Goal: Check status: Check status

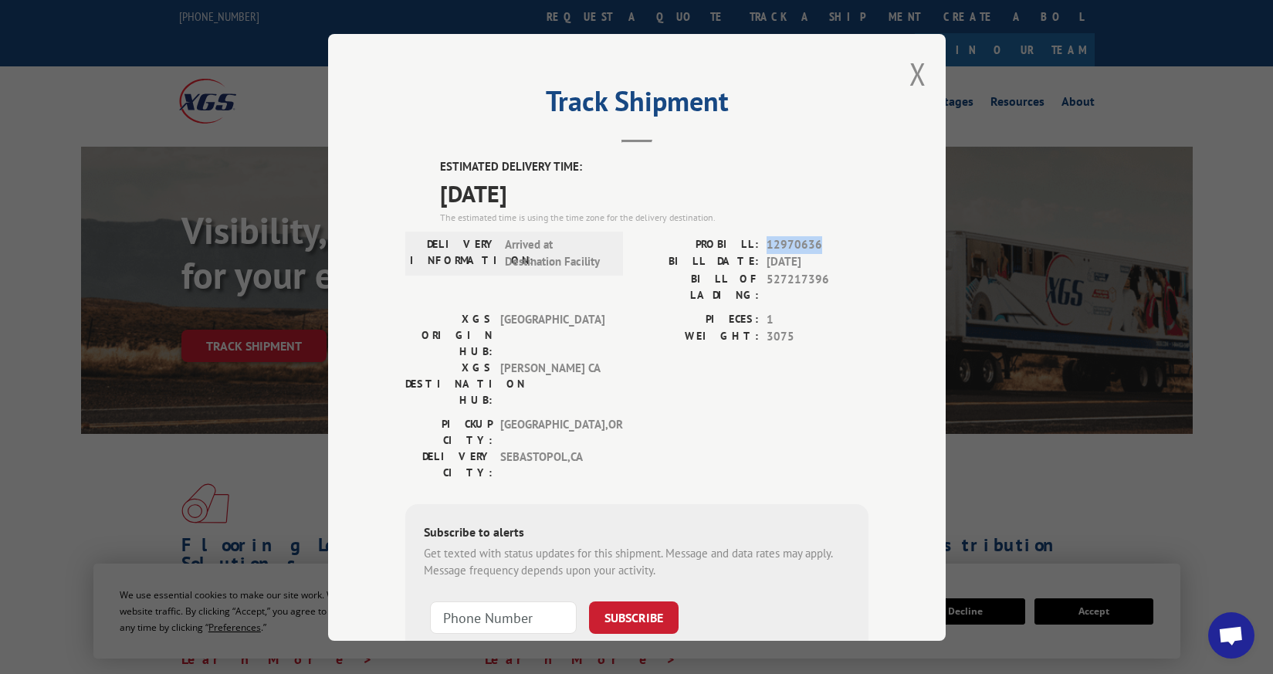
drag, startPoint x: 816, startPoint y: 247, endPoint x: 761, endPoint y: 252, distance: 54.3
click at [767, 252] on span "12970636" at bounding box center [818, 245] width 102 height 18
copy span "12970636"
click at [911, 77] on button "Close modal" at bounding box center [918, 73] width 17 height 41
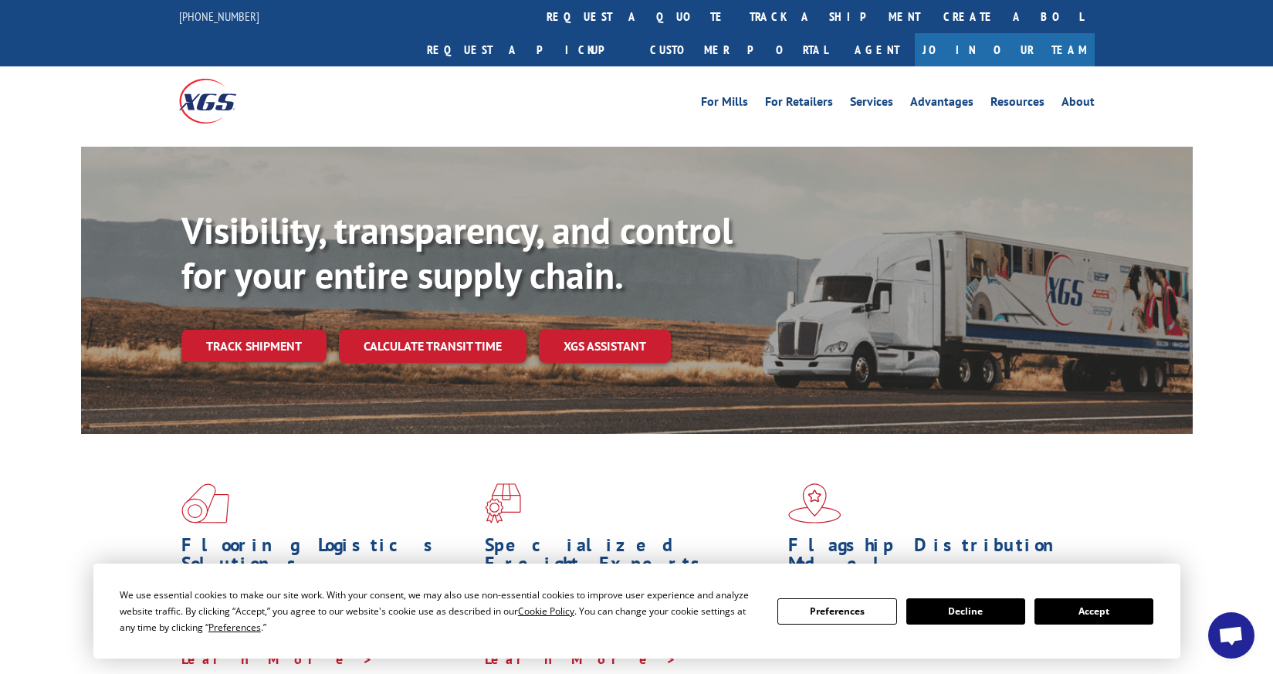
click at [262, 330] on link "Track shipment" at bounding box center [253, 346] width 145 height 32
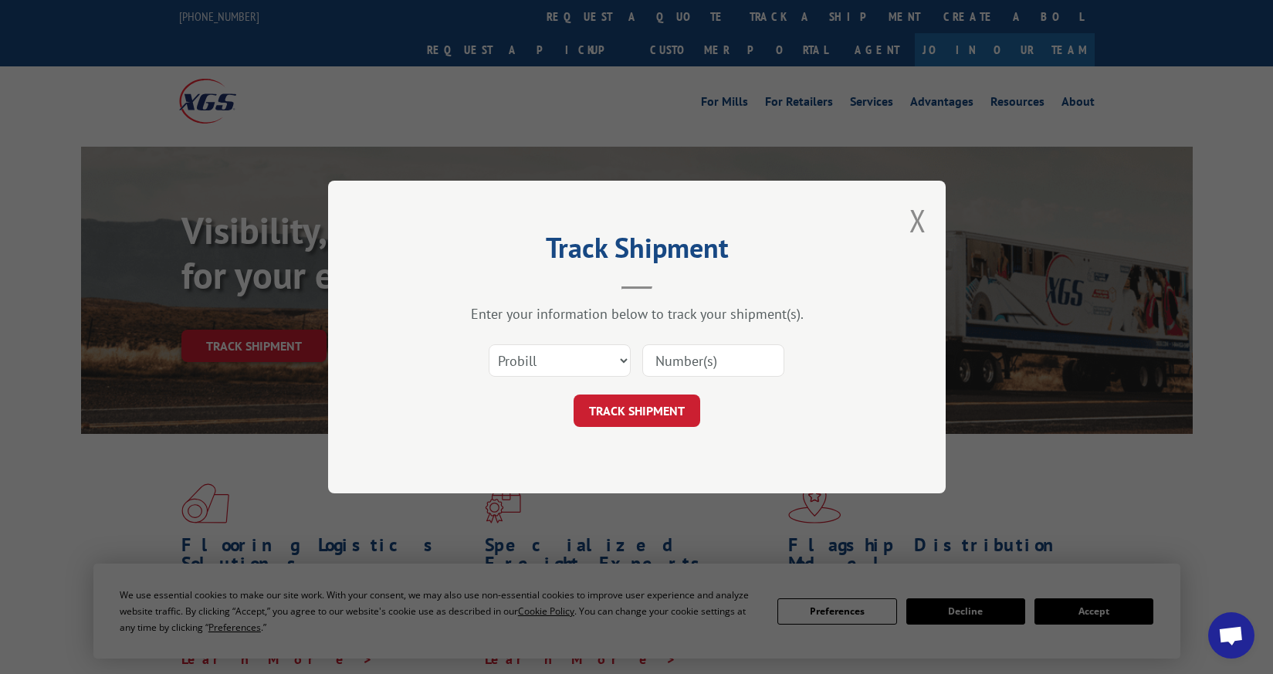
click at [677, 358] on input at bounding box center [714, 360] width 142 height 32
paste input "12970636"
type input "12970636"
click at [646, 412] on button "TRACK SHIPMENT" at bounding box center [637, 411] width 127 height 32
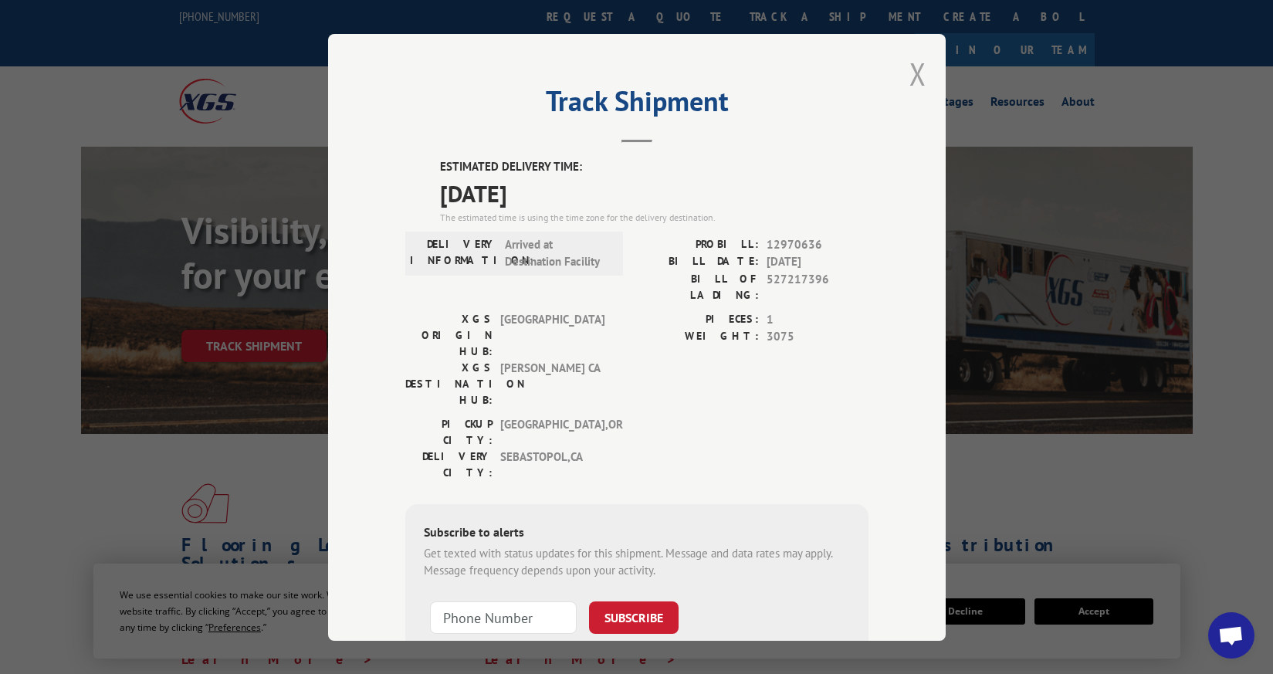
click at [911, 70] on button "Close modal" at bounding box center [918, 73] width 17 height 41
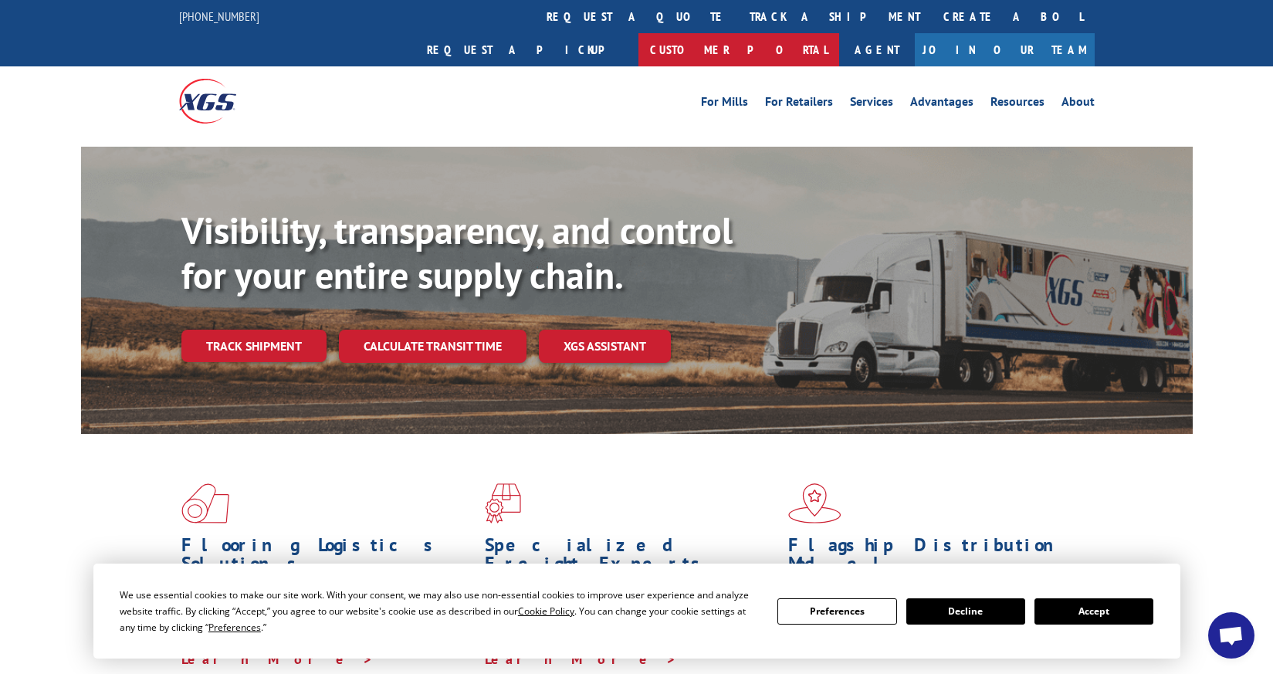
click at [839, 33] on link "Customer Portal" at bounding box center [739, 49] width 201 height 33
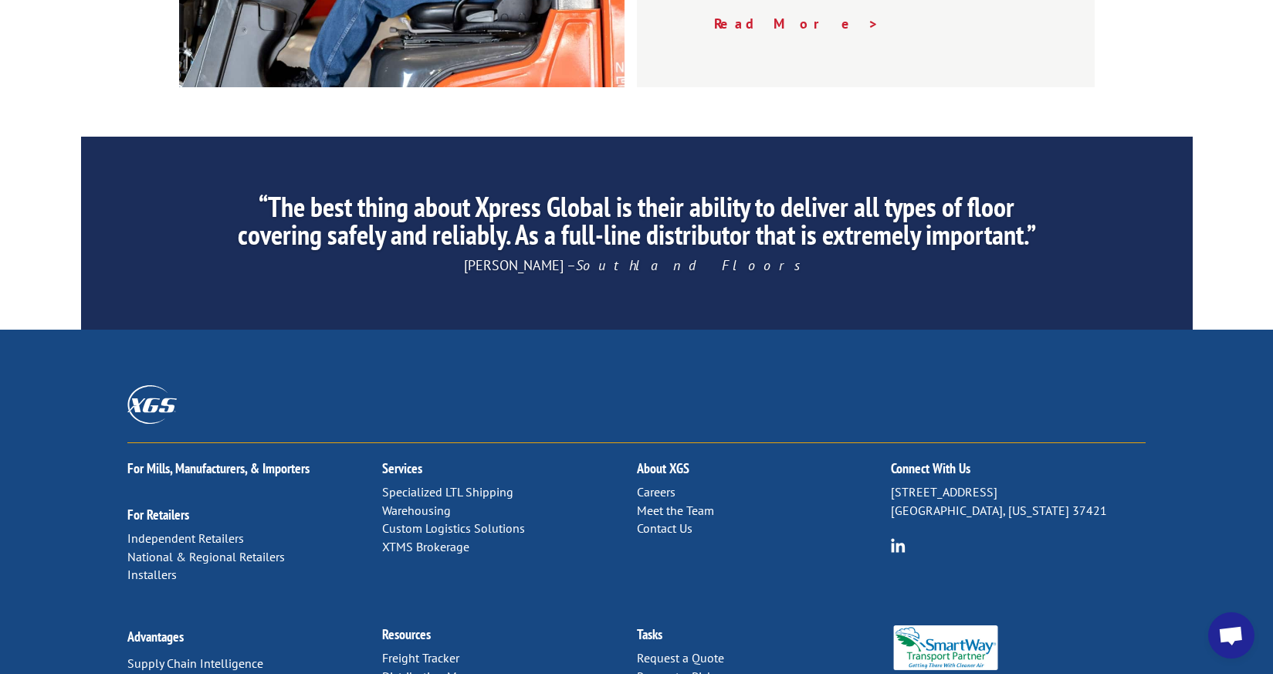
scroll to position [2382, 0]
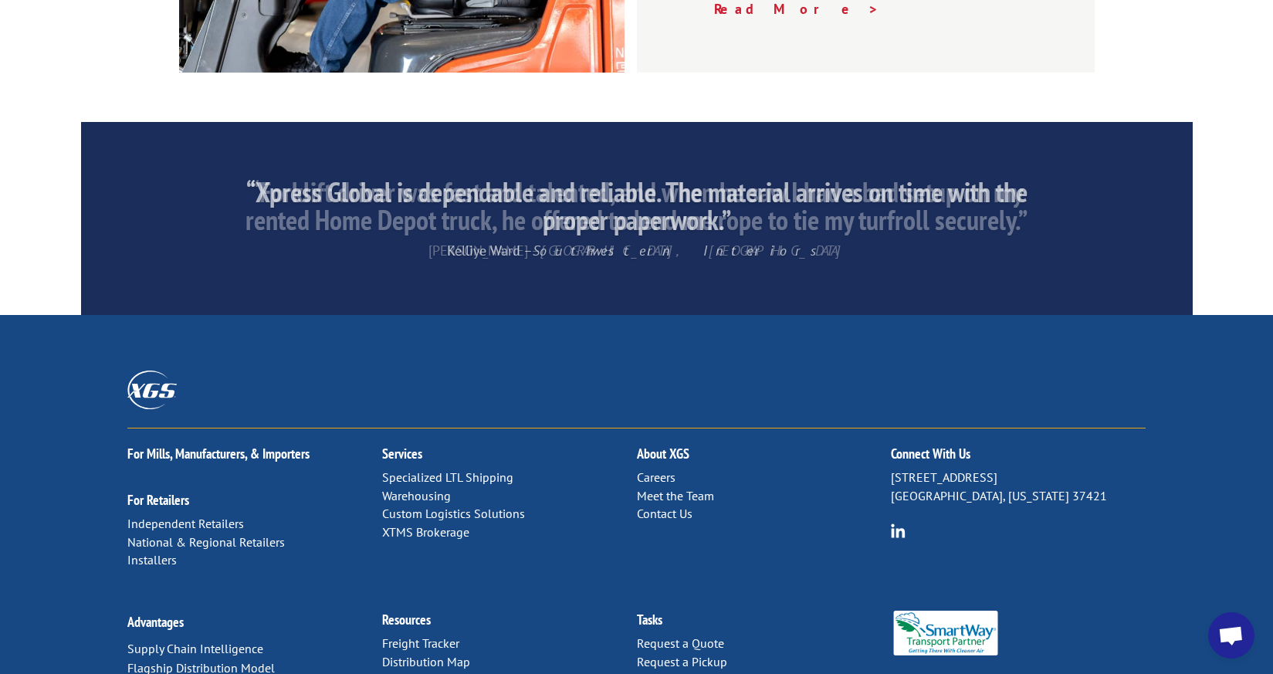
click at [435, 654] on link "Distribution Map" at bounding box center [426, 661] width 88 height 15
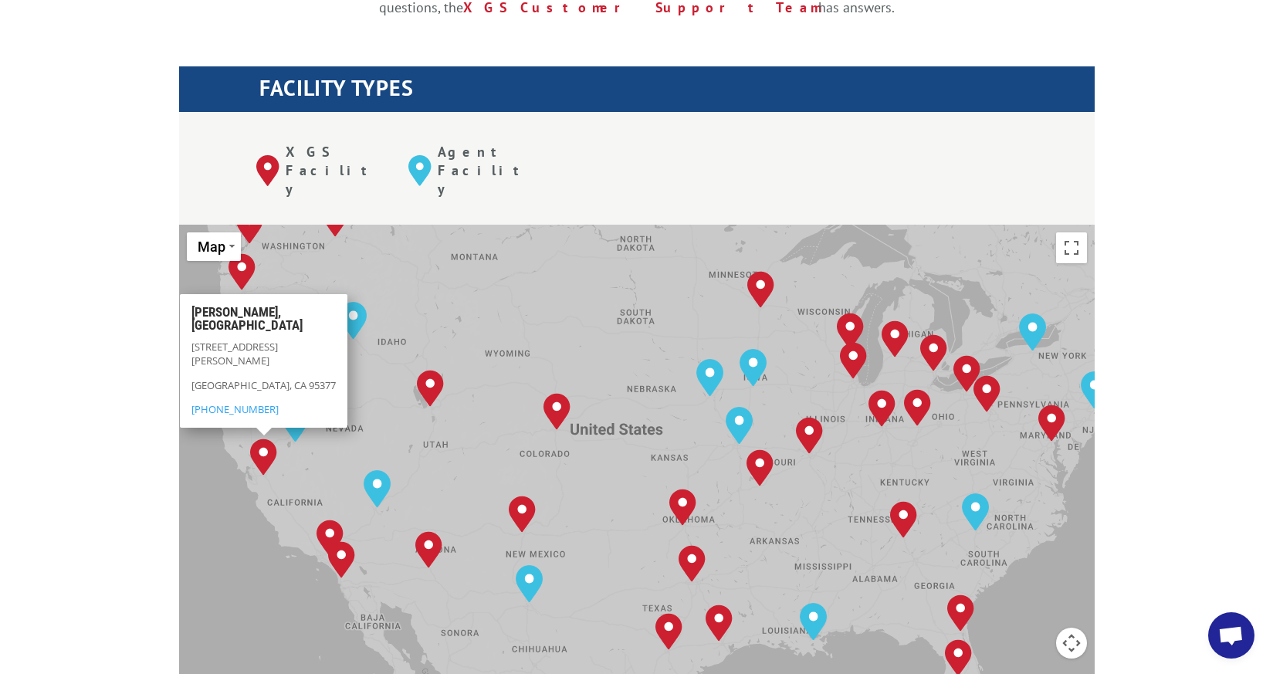
scroll to position [1130, 0]
